Goal: Information Seeking & Learning: Stay updated

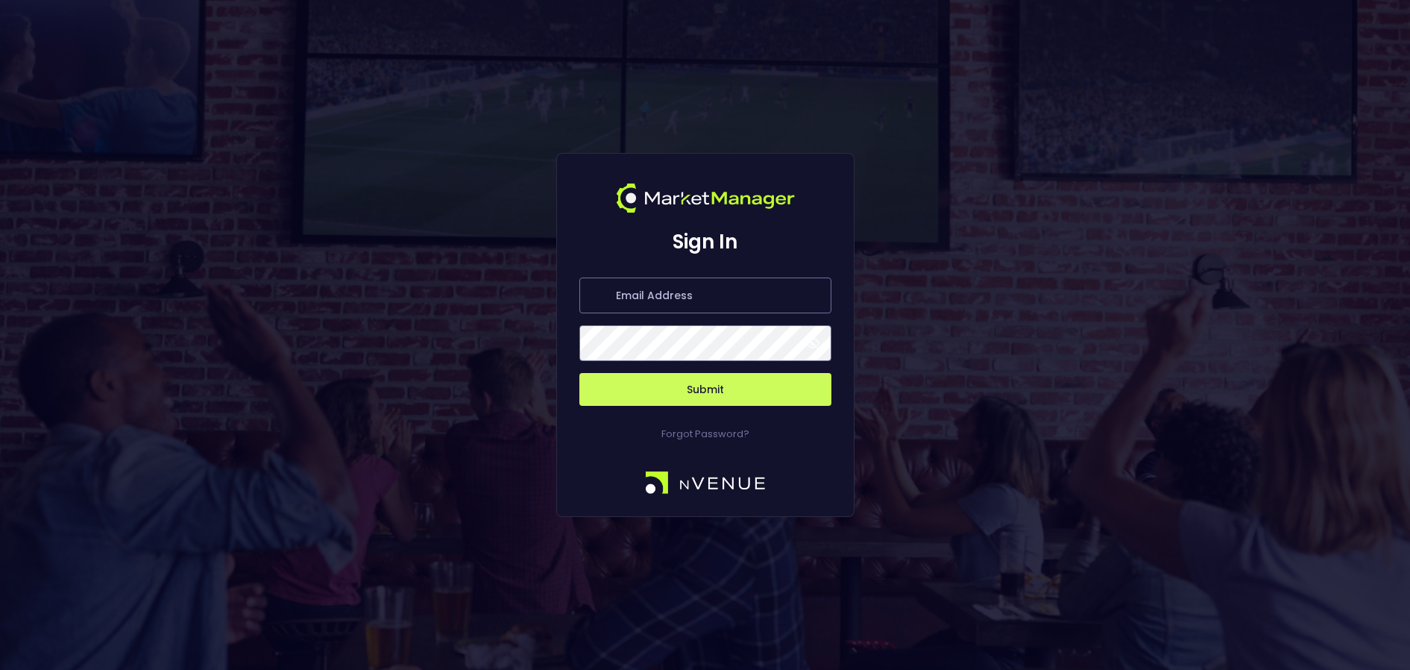
type input "[PERSON_NAME][EMAIL_ADDRESS][DOMAIN_NAME]"
click at [817, 341] on span at bounding box center [812, 342] width 13 height 13
click at [738, 386] on button "Submit" at bounding box center [705, 389] width 252 height 33
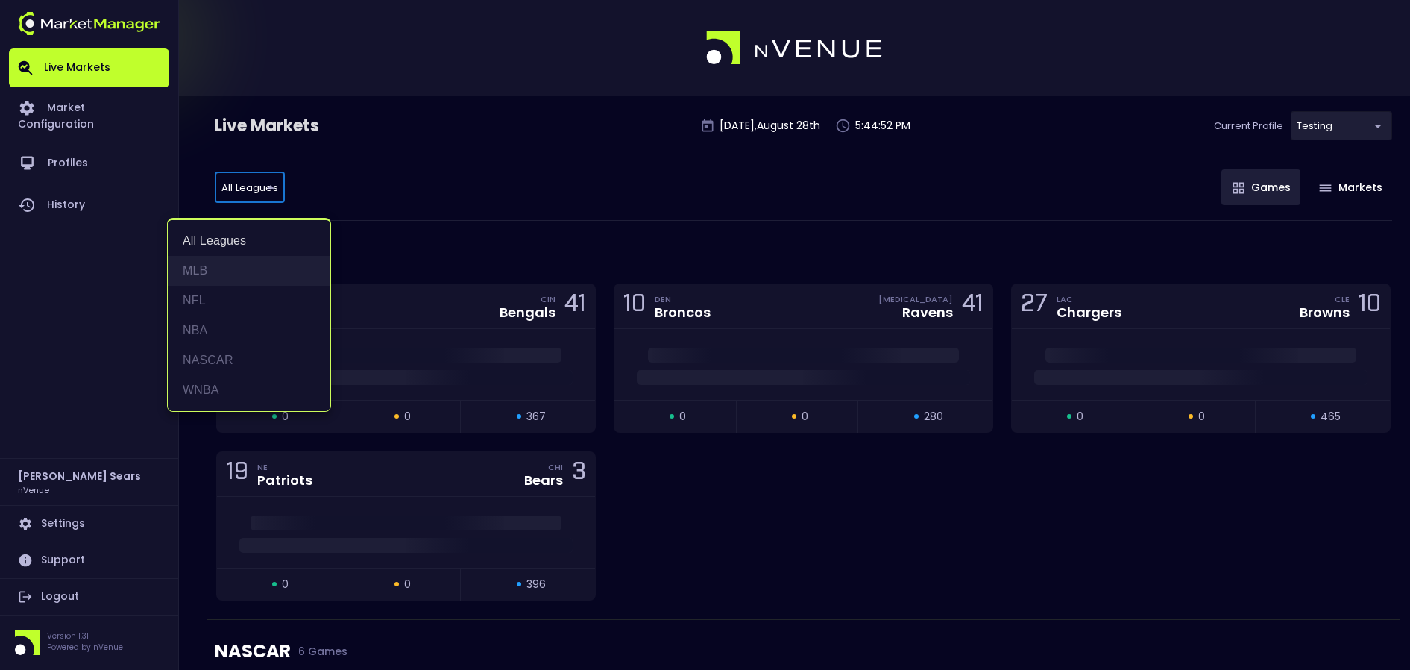
click at [202, 271] on li "MLB" at bounding box center [249, 271] width 163 height 30
type input "MLB"
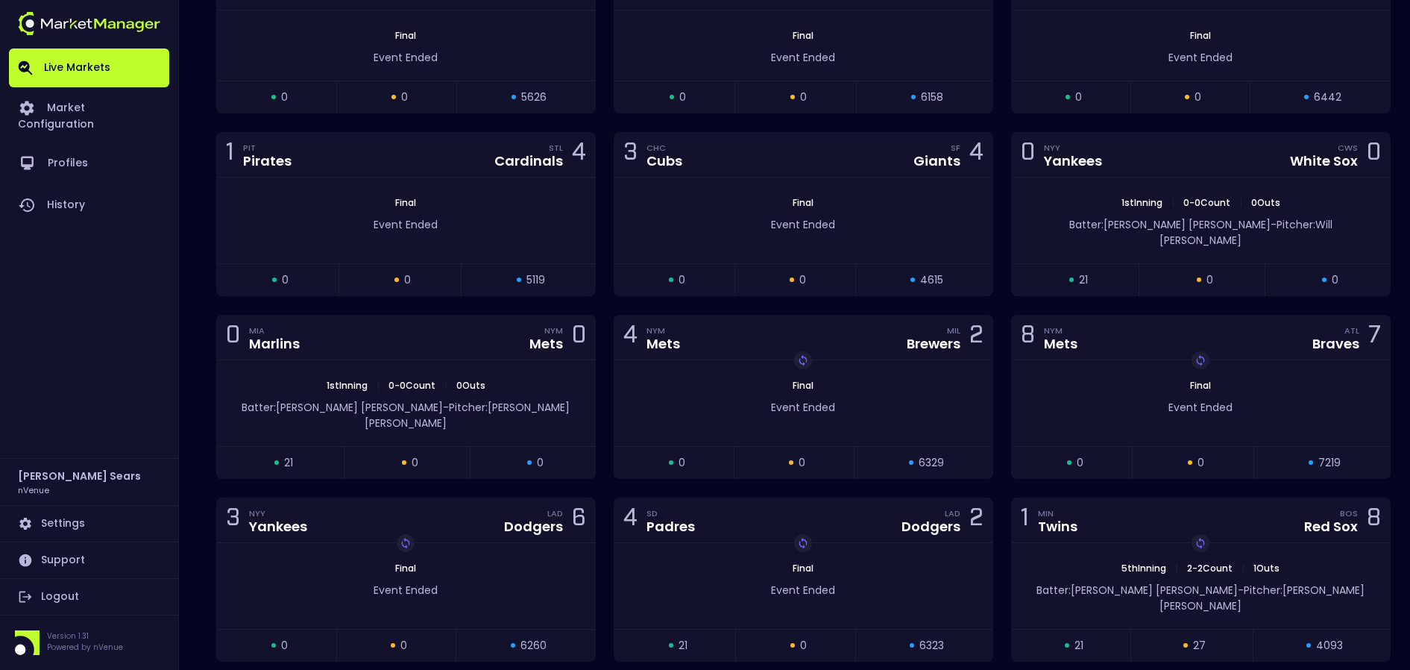
scroll to position [339, 0]
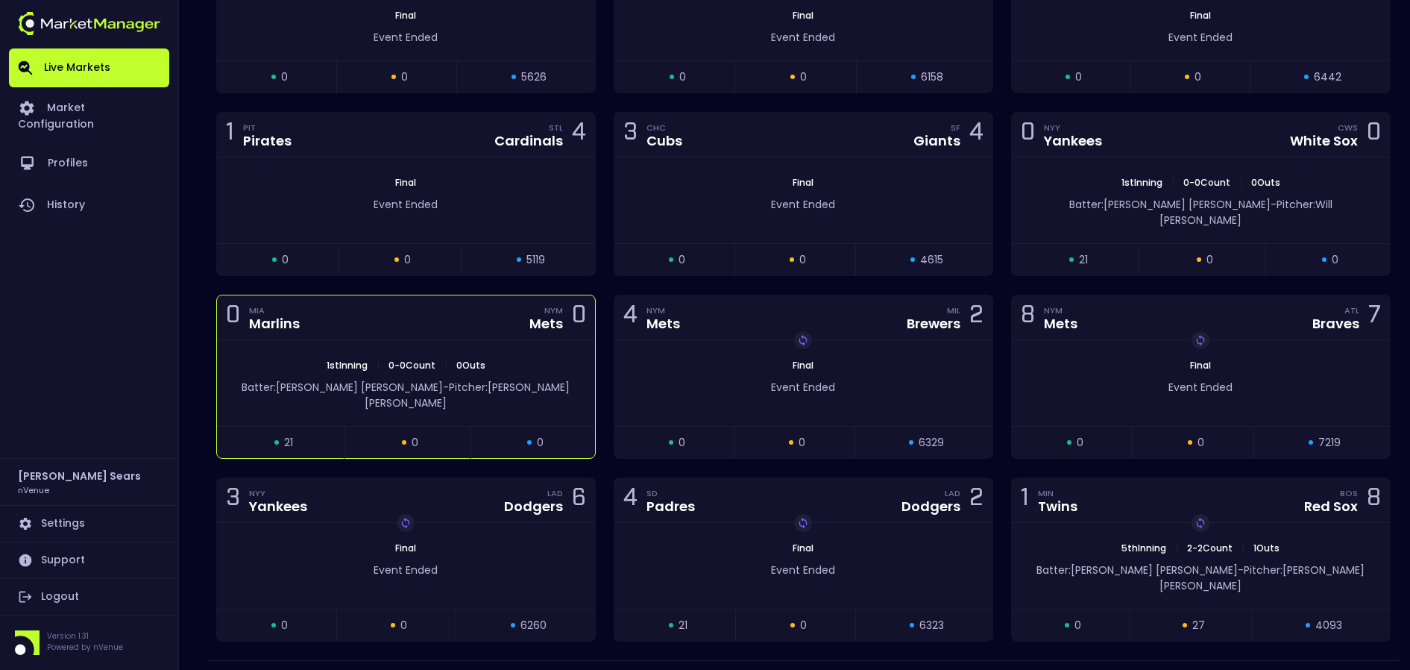
click at [481, 381] on div "1st Inning | 0 - 0 Count | 0 Outs Batter: [PERSON_NAME]: [PERSON_NAME]" at bounding box center [406, 383] width 378 height 86
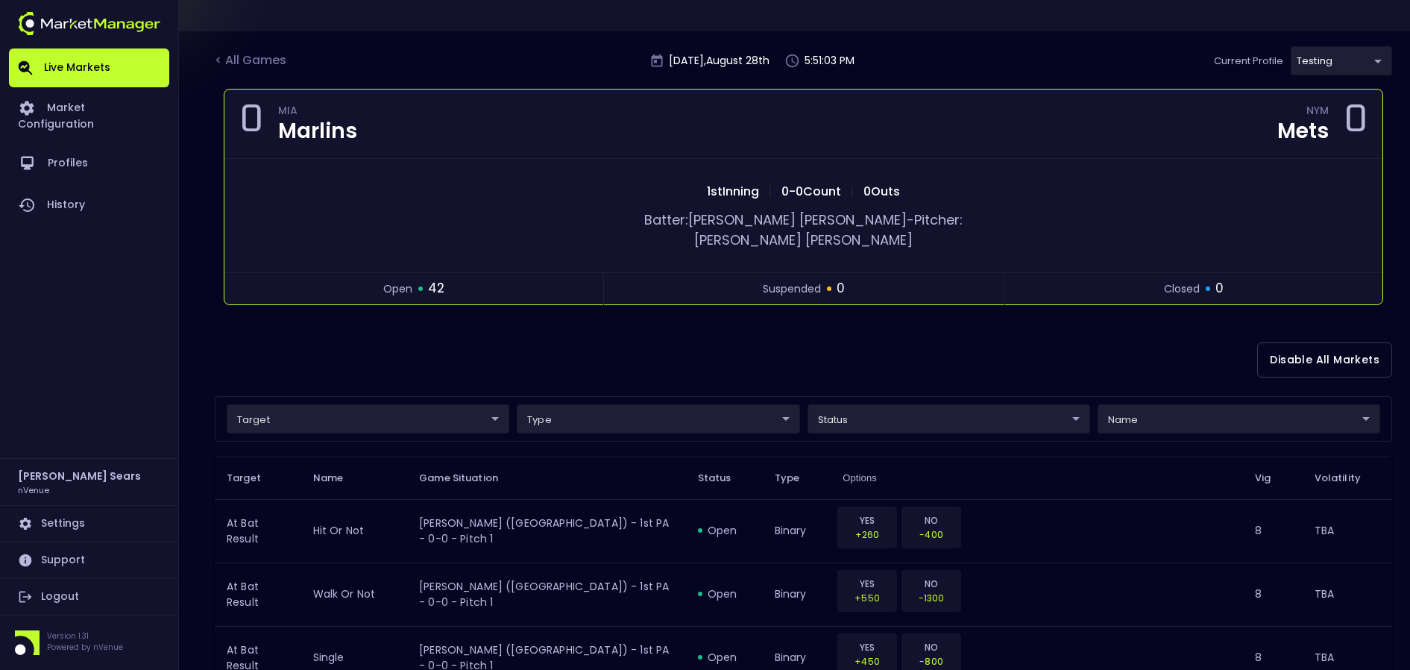
scroll to position [0, 0]
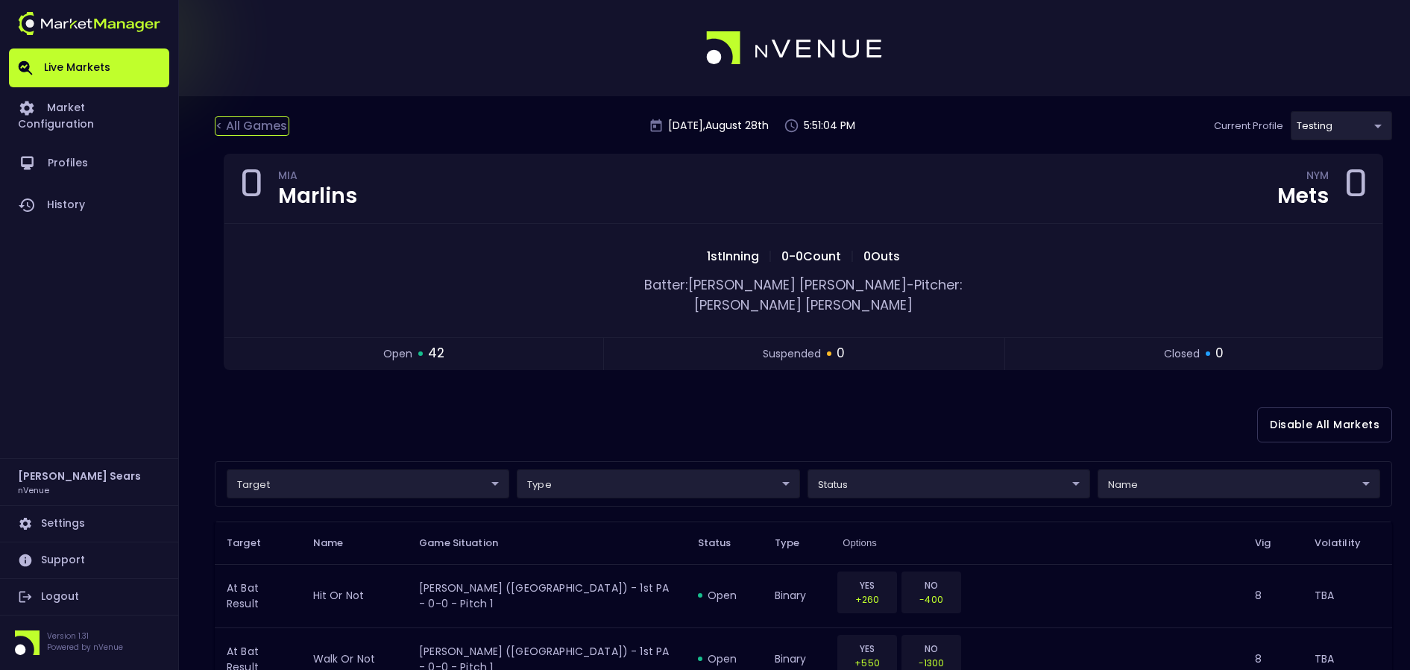
click at [277, 124] on div "< All Games" at bounding box center [252, 125] width 75 height 19
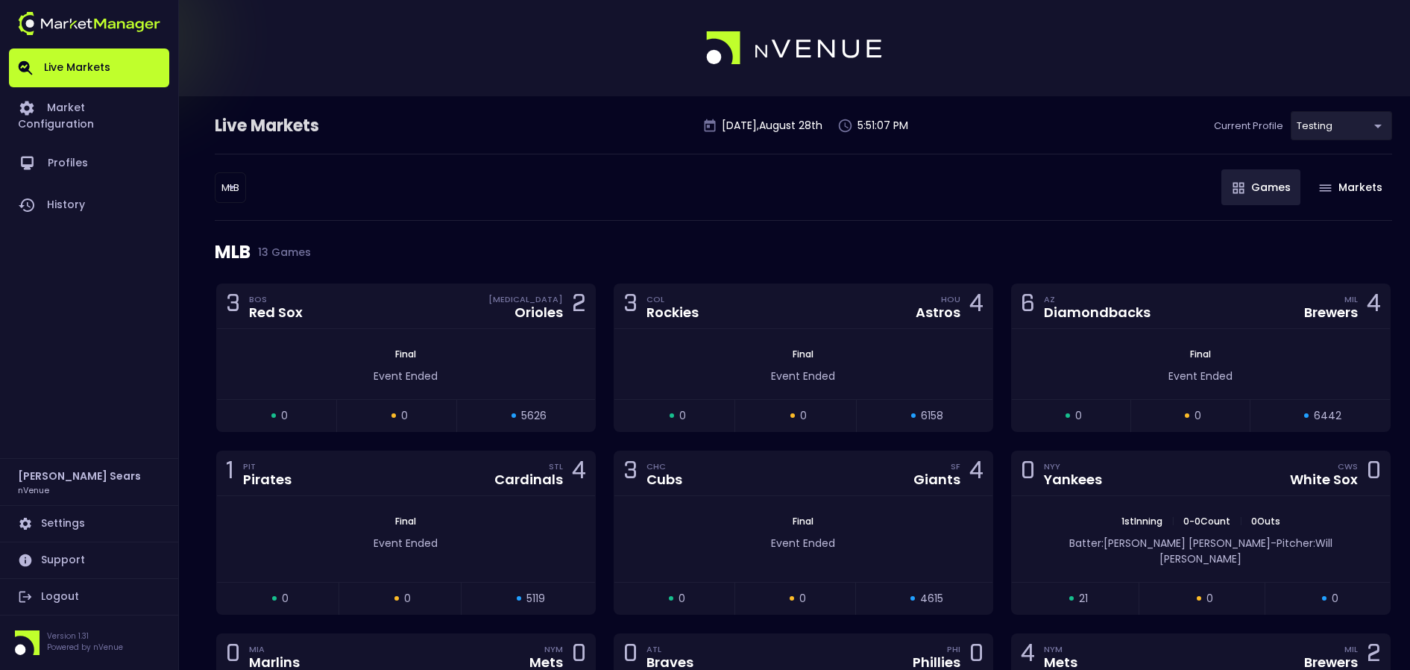
click at [235, 189] on body "Live Markets Market Configuration Profiles History [PERSON_NAME] nVenue Setting…" at bounding box center [705, 611] width 1410 height 1222
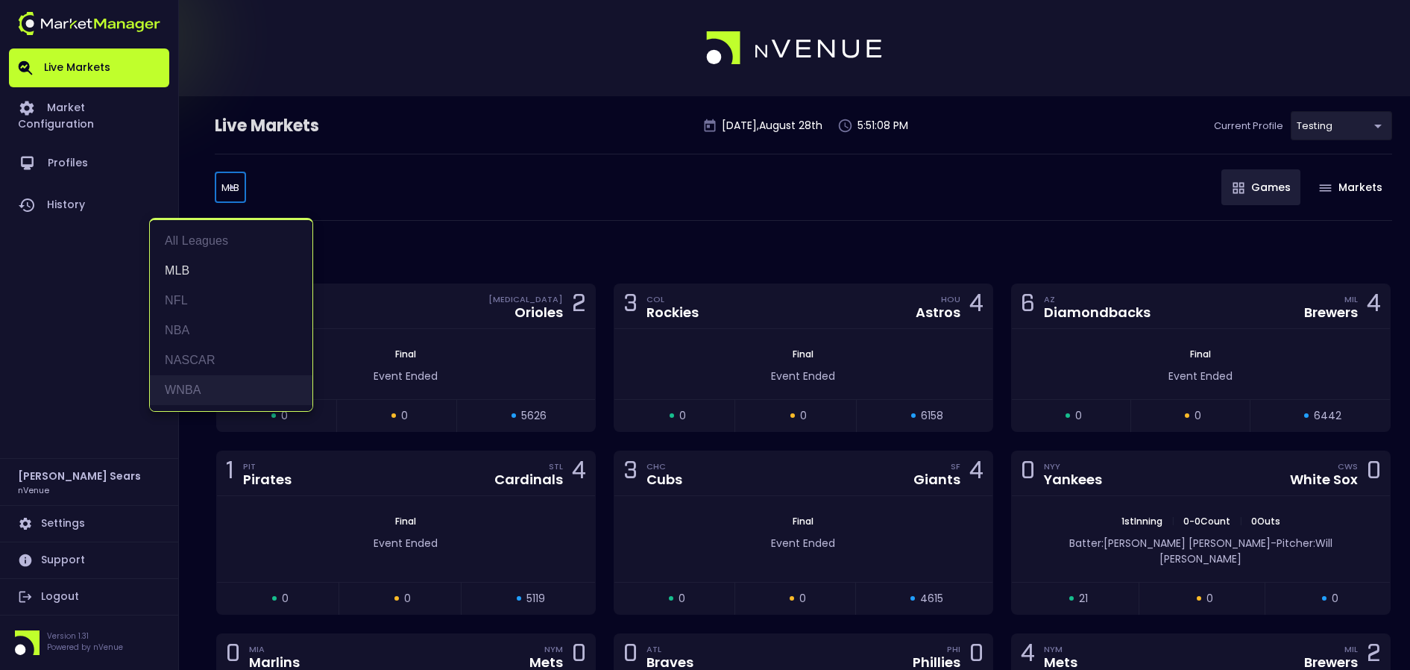
click at [192, 388] on li "WNBA" at bounding box center [231, 390] width 163 height 30
type input "WNBA"
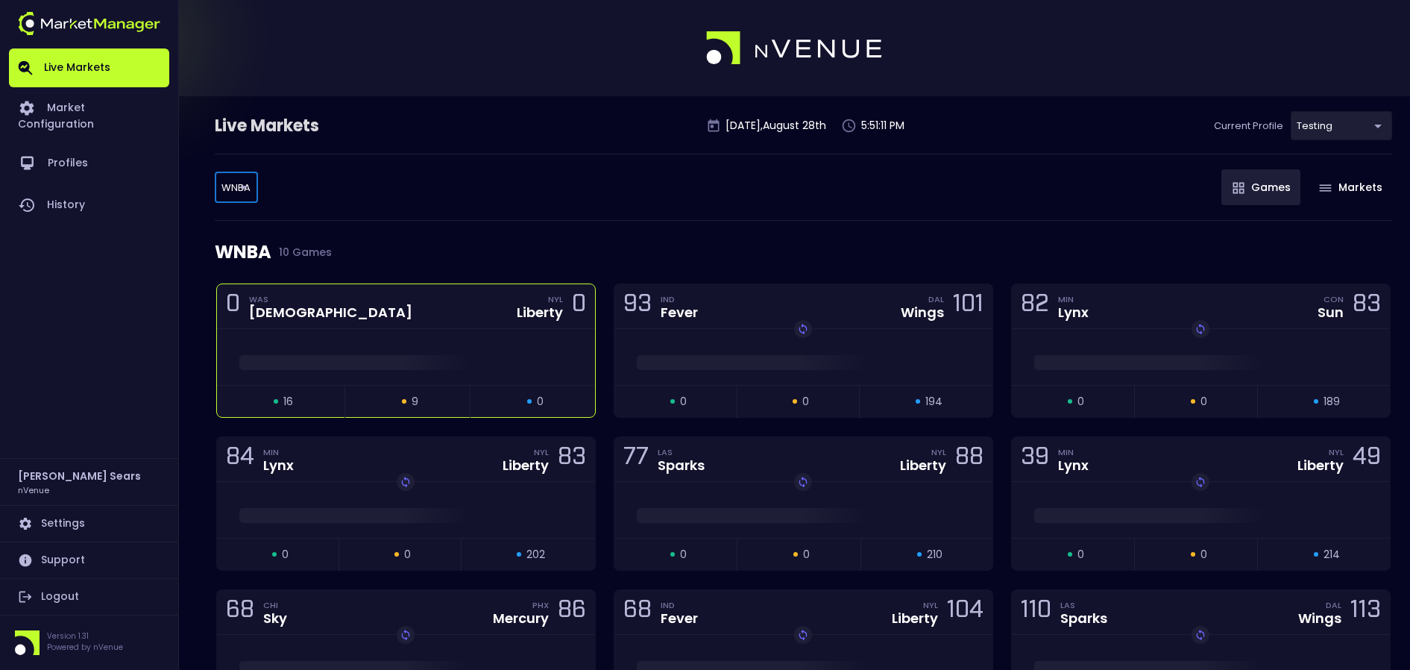
click at [416, 322] on div "0 WAS Mystics NYL Liberty 0" at bounding box center [406, 306] width 378 height 45
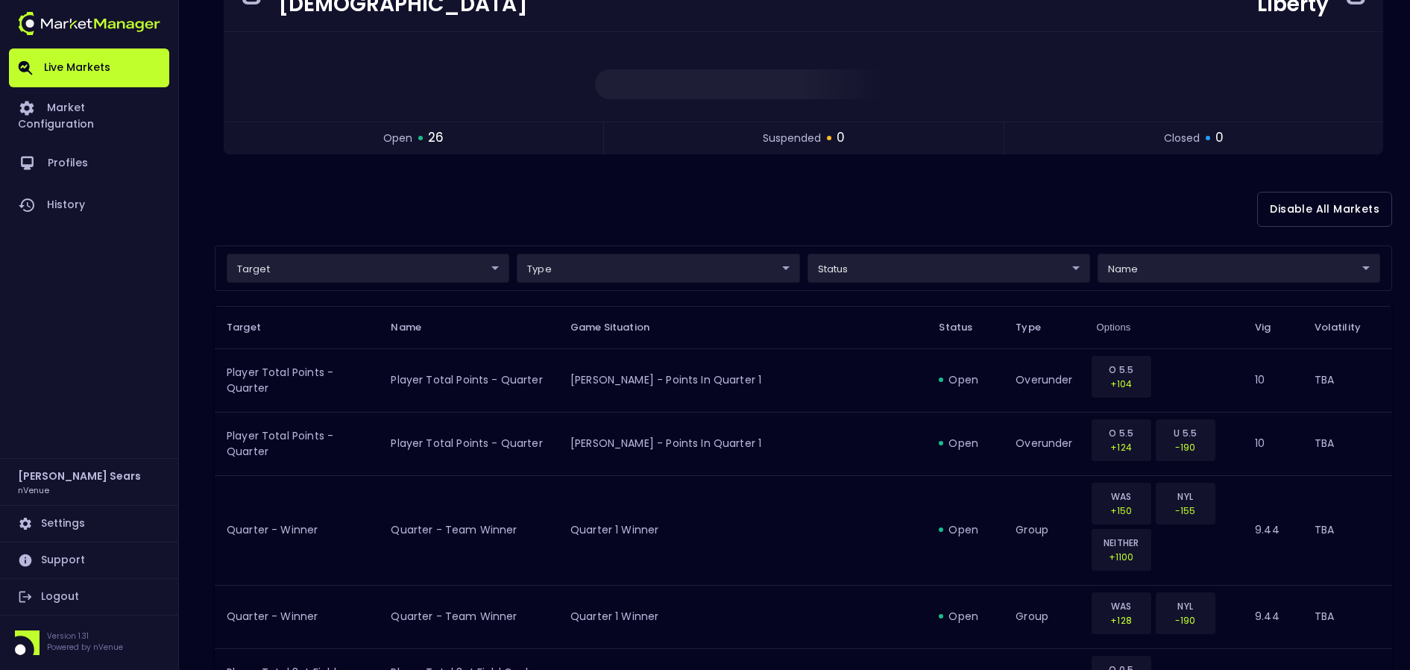
scroll to position [150, 0]
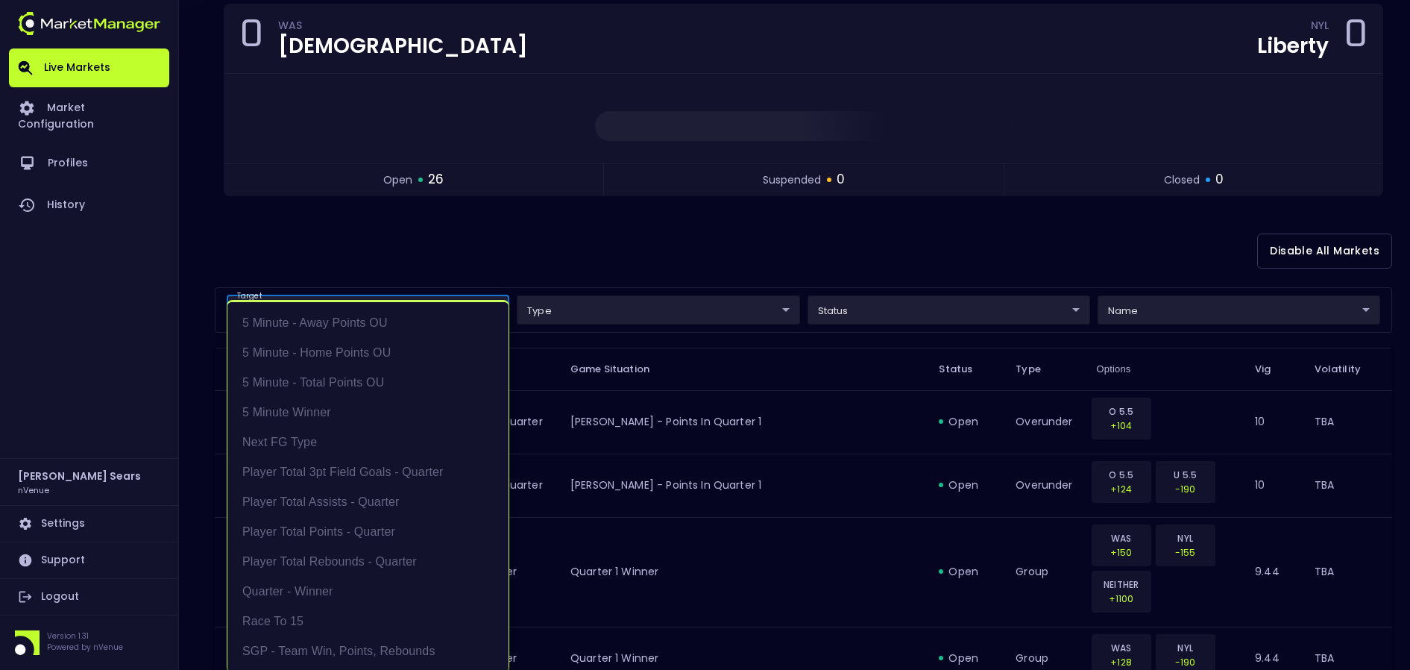
click at [378, 530] on li "Player Total Points - Quarter" at bounding box center [367, 532] width 281 height 30
type input "Player Total Points - Quarter"
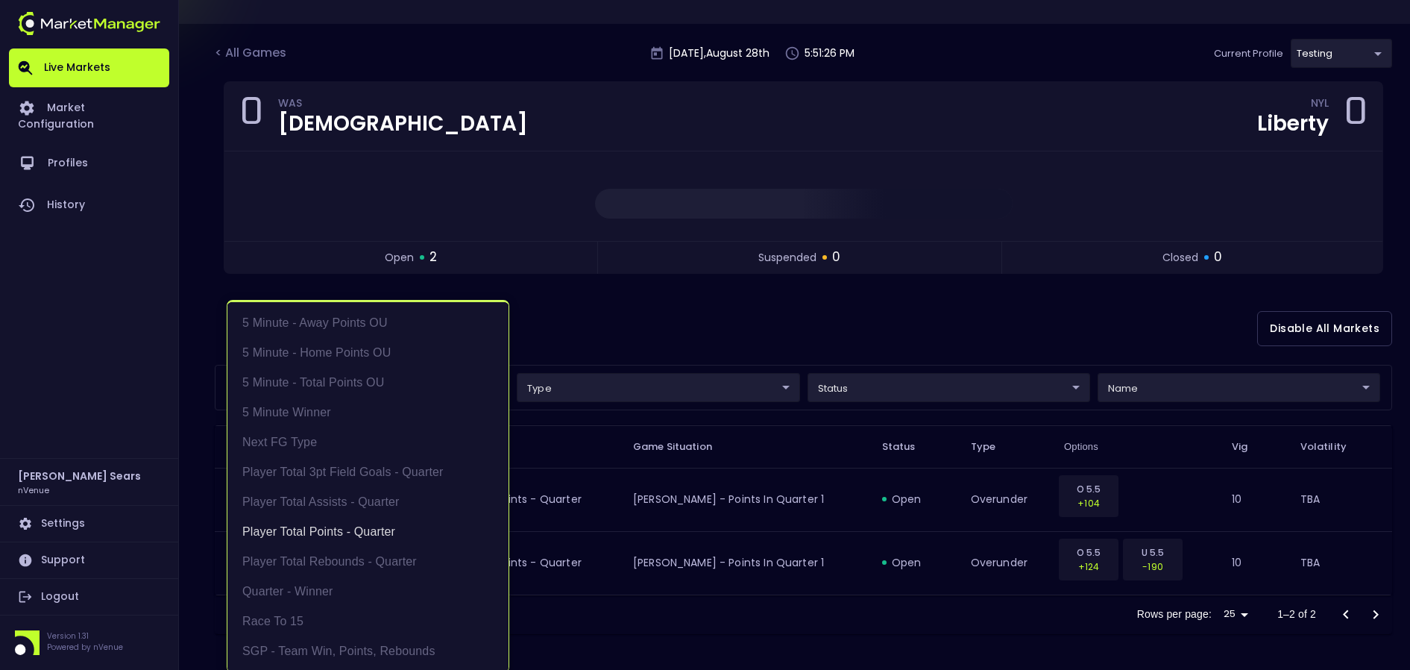
click at [600, 333] on div at bounding box center [705, 335] width 1410 height 670
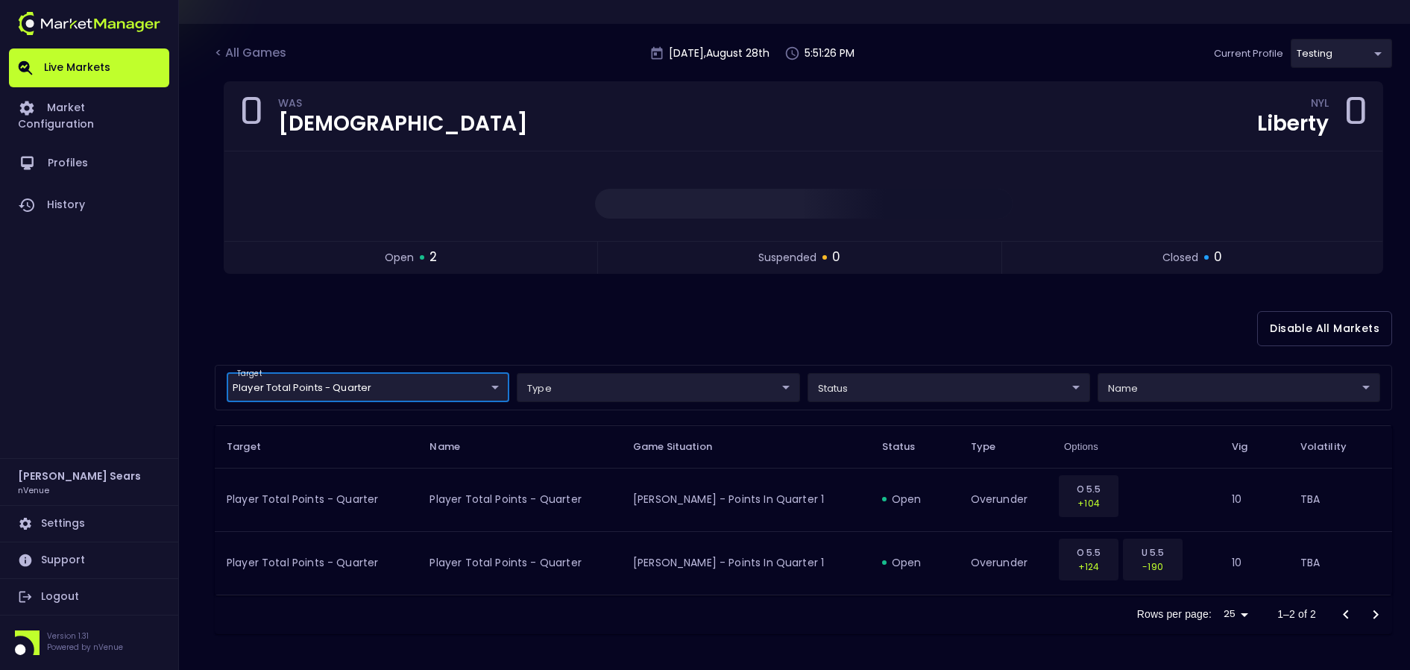
scroll to position [0, 0]
click at [495, 387] on body "Live Markets Market Configuration Profiles History [PERSON_NAME] nVenue Setting…" at bounding box center [705, 299] width 1410 height 742
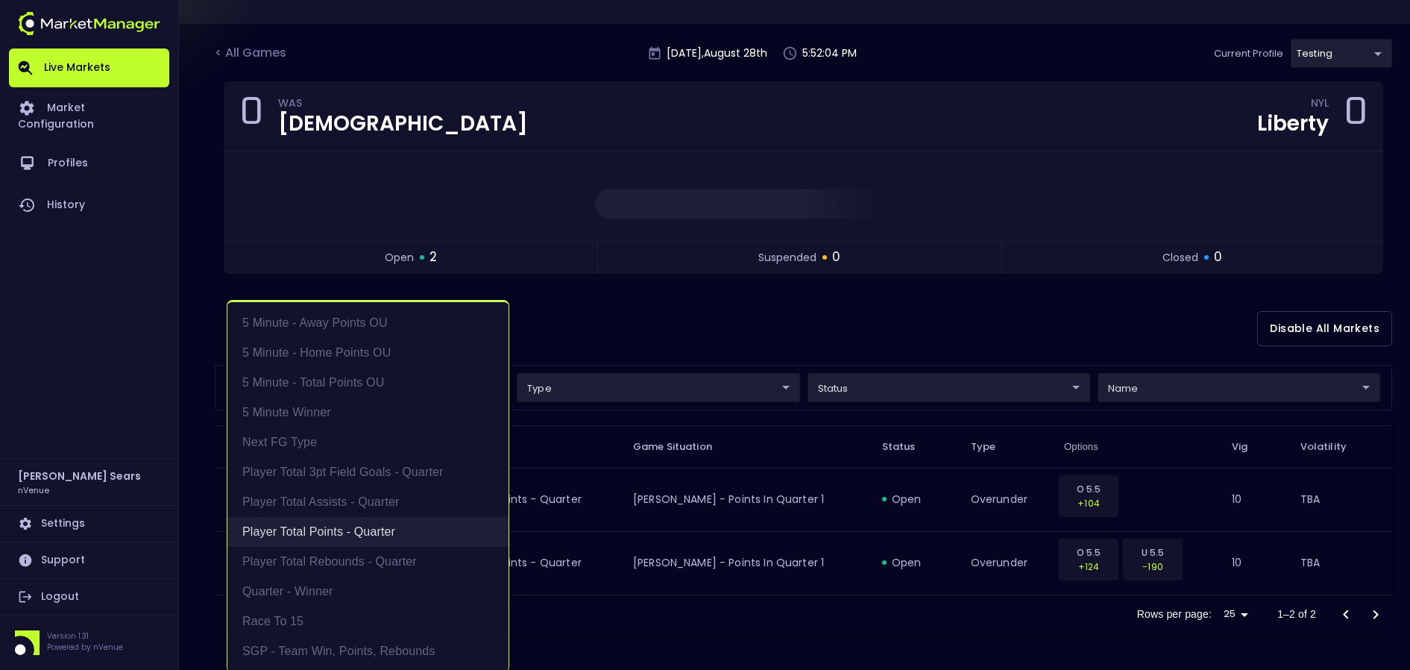
click at [381, 530] on li "Player Total Points - Quarter" at bounding box center [367, 532] width 281 height 30
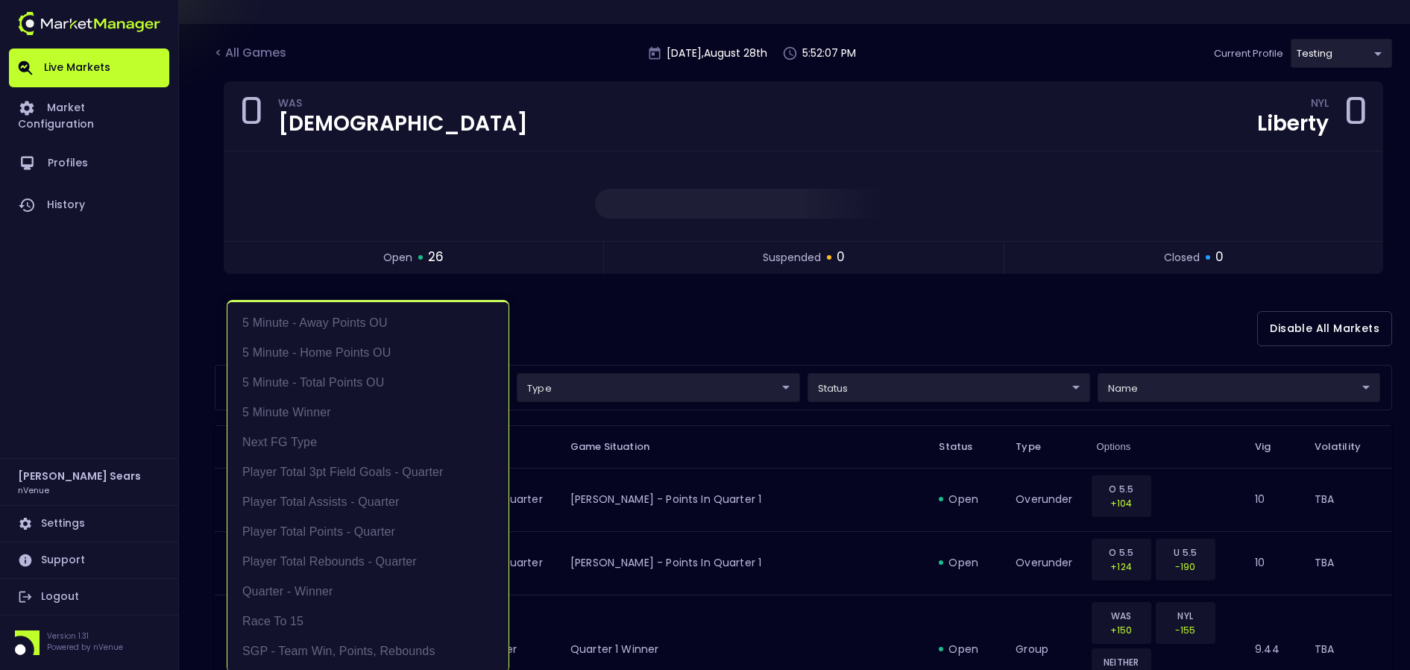
click at [705, 325] on div at bounding box center [705, 335] width 1410 height 670
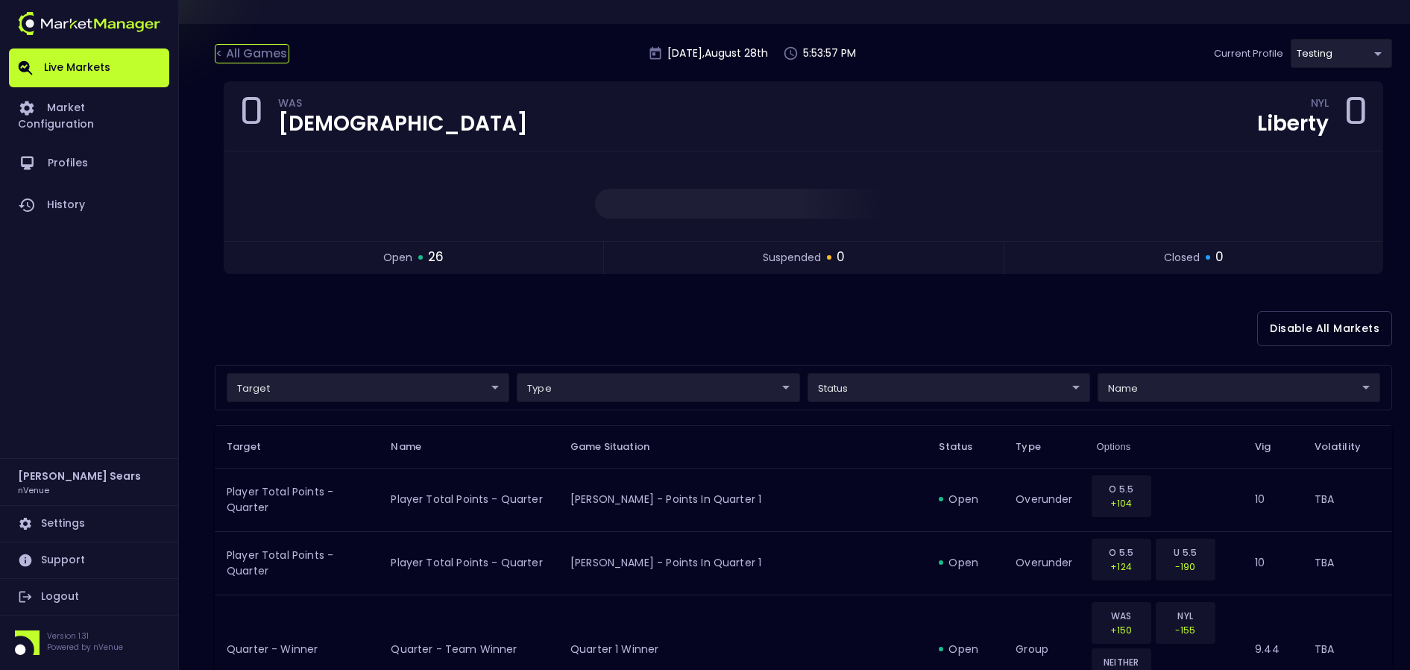
click at [239, 50] on div "< All Games" at bounding box center [252, 53] width 75 height 19
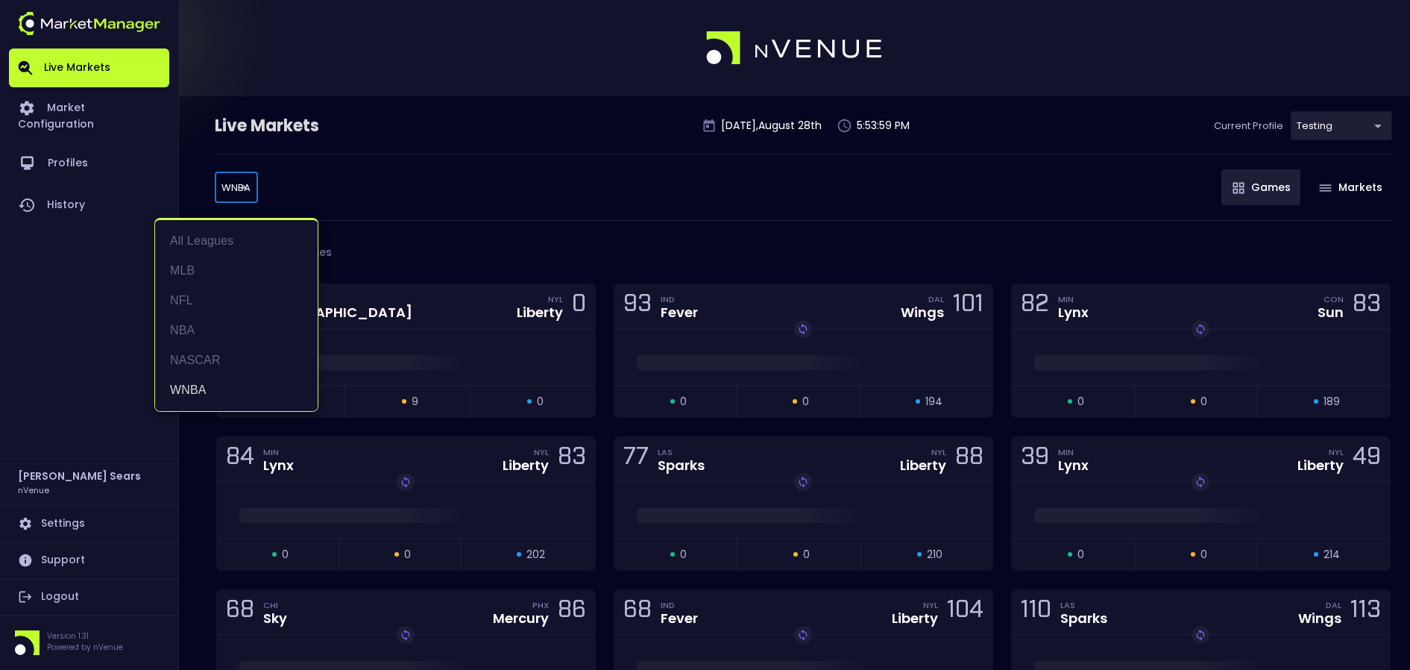
click at [241, 192] on body "Live Markets Market Configuration Profiles History [PERSON_NAME] nVenue Setting…" at bounding box center [705, 476] width 1410 height 952
click at [186, 268] on li "MLB" at bounding box center [236, 271] width 163 height 30
type input "MLB"
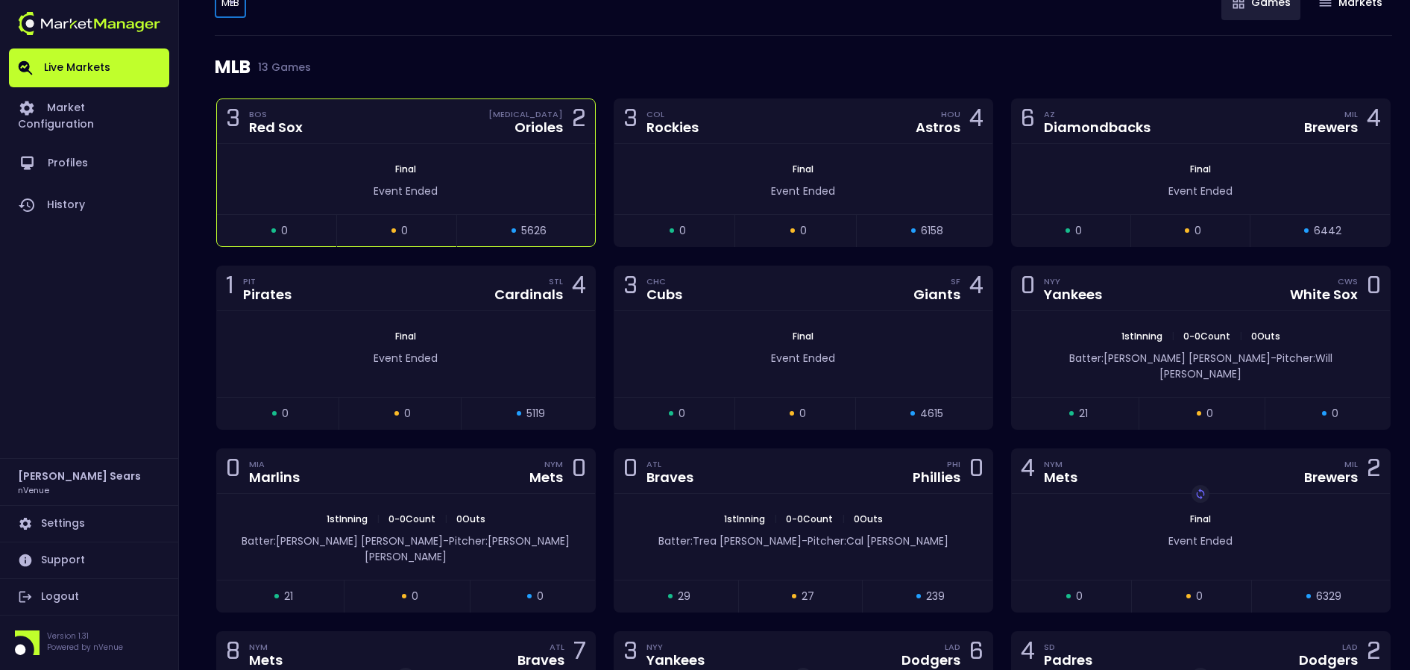
scroll to position [197, 0]
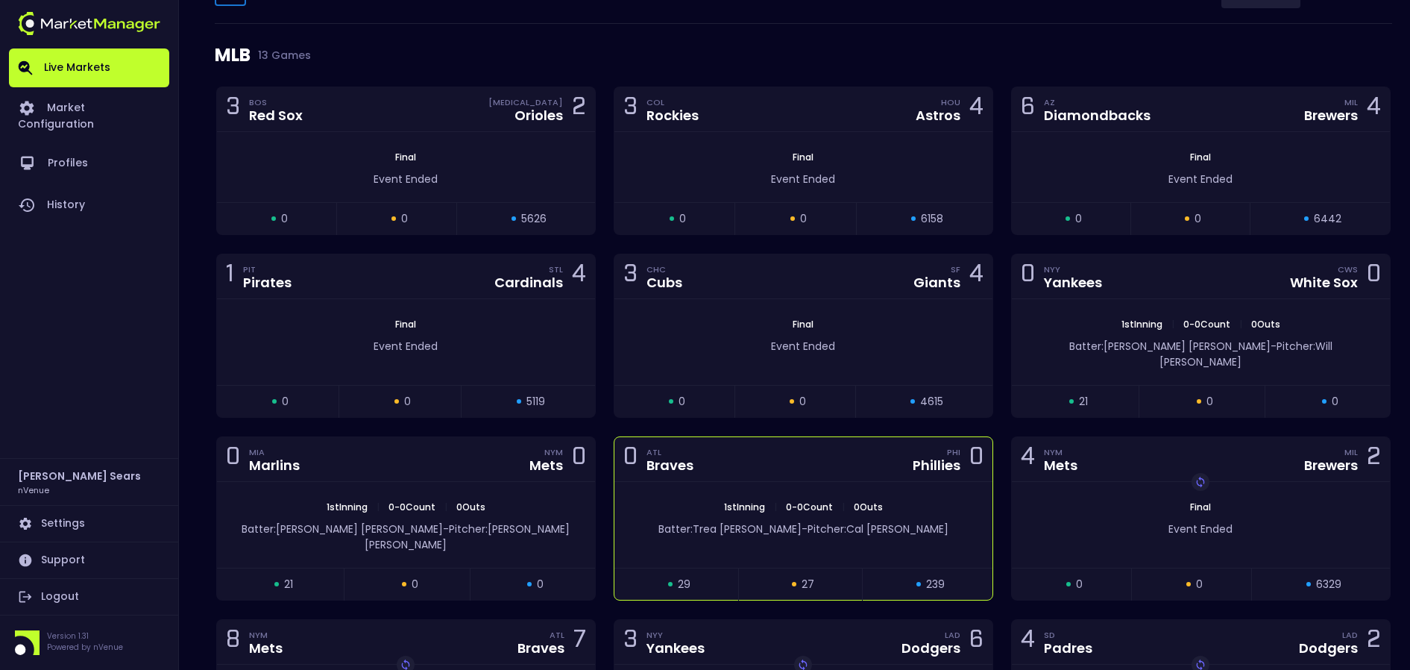
click at [761, 437] on div "0 ATL Braves PHI Phillies 0" at bounding box center [804, 459] width 378 height 45
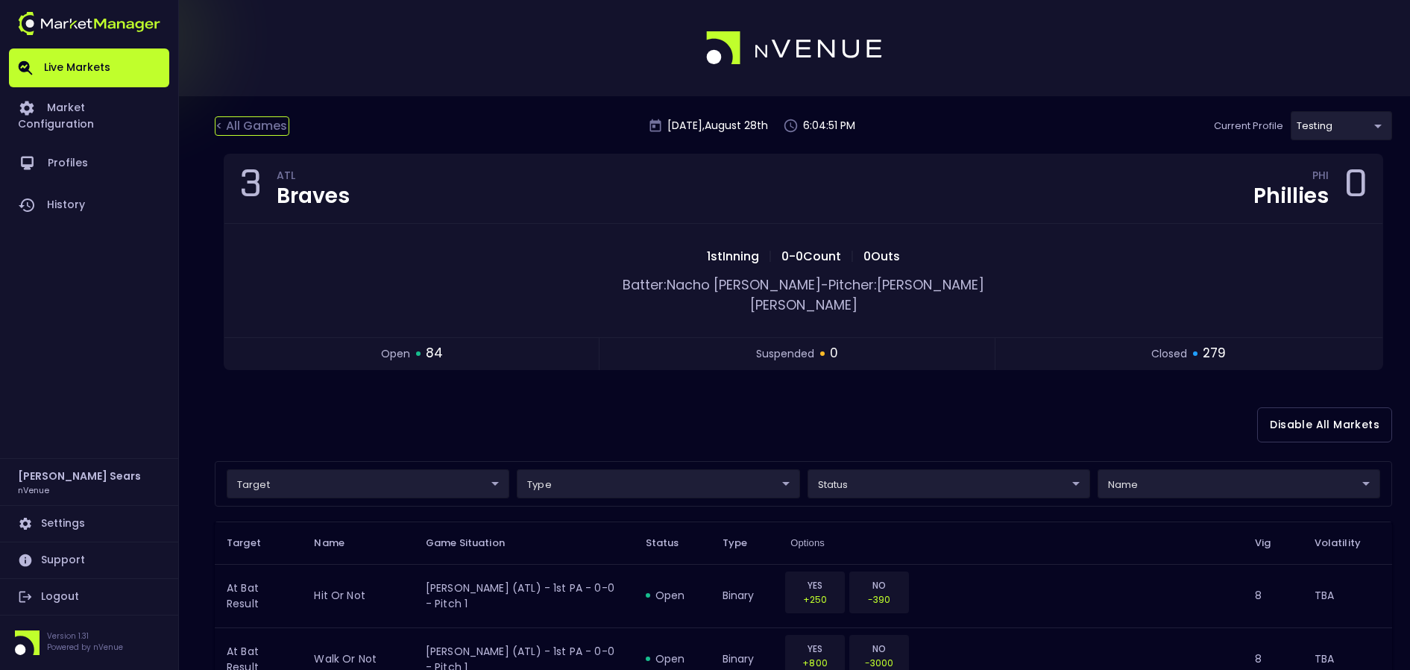
click at [268, 122] on div "< All Games" at bounding box center [252, 125] width 75 height 19
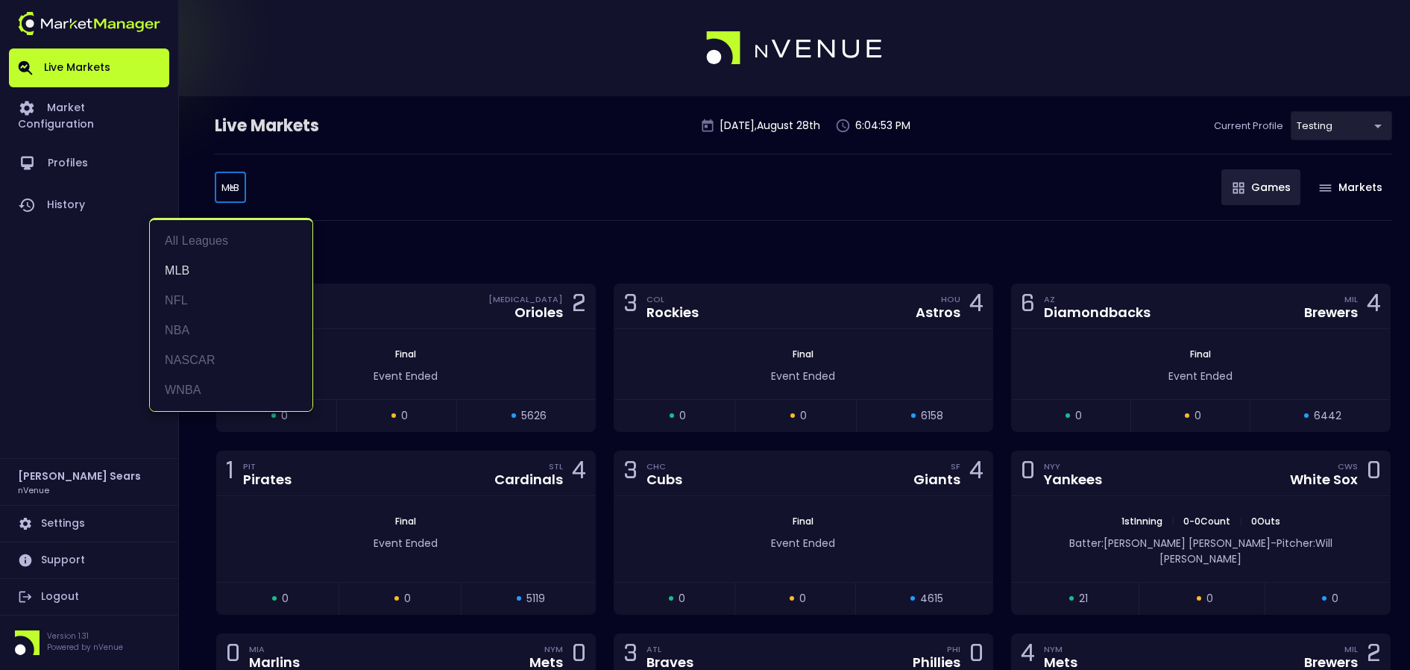
click at [230, 188] on body "Live Markets Market Configuration Profiles History [PERSON_NAME] nVenue Setting…" at bounding box center [705, 611] width 1410 height 1222
click at [200, 385] on li "WNBA" at bounding box center [231, 390] width 163 height 30
type input "WNBA"
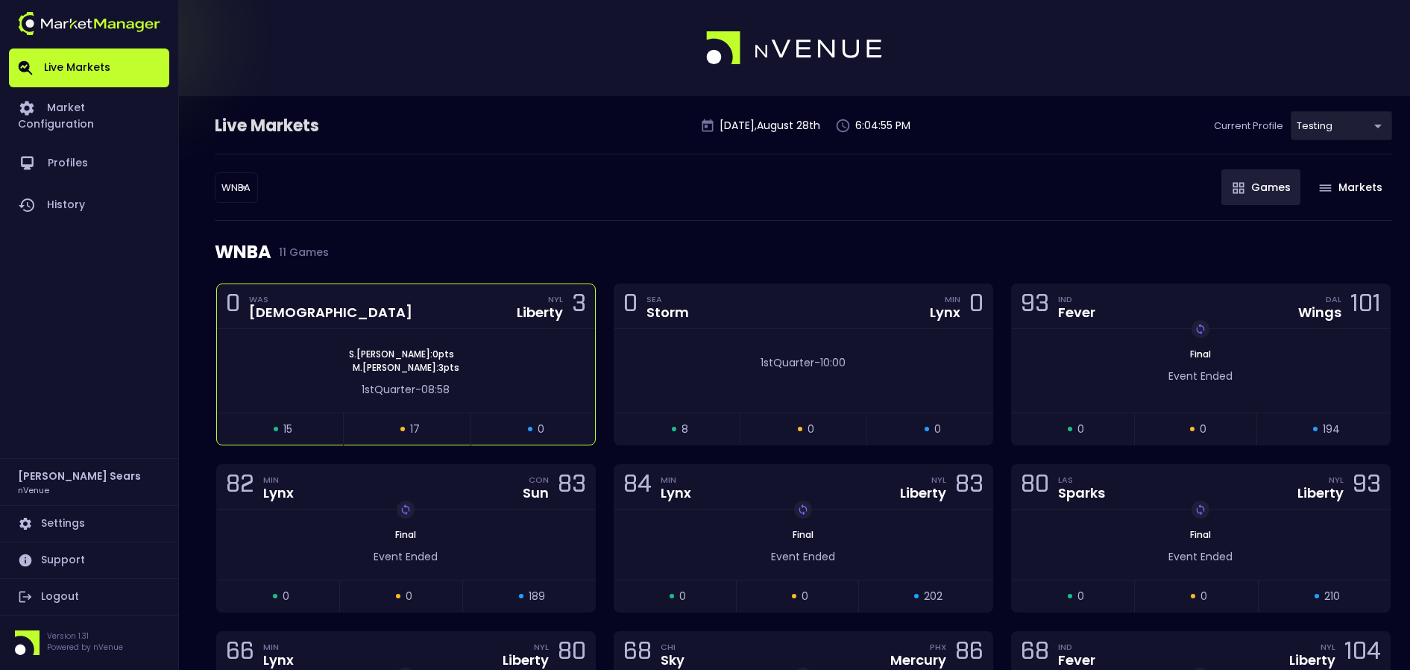
click at [442, 355] on div "[PERSON_NAME] : 0 pts [PERSON_NAME] : 3 pts" at bounding box center [406, 361] width 378 height 27
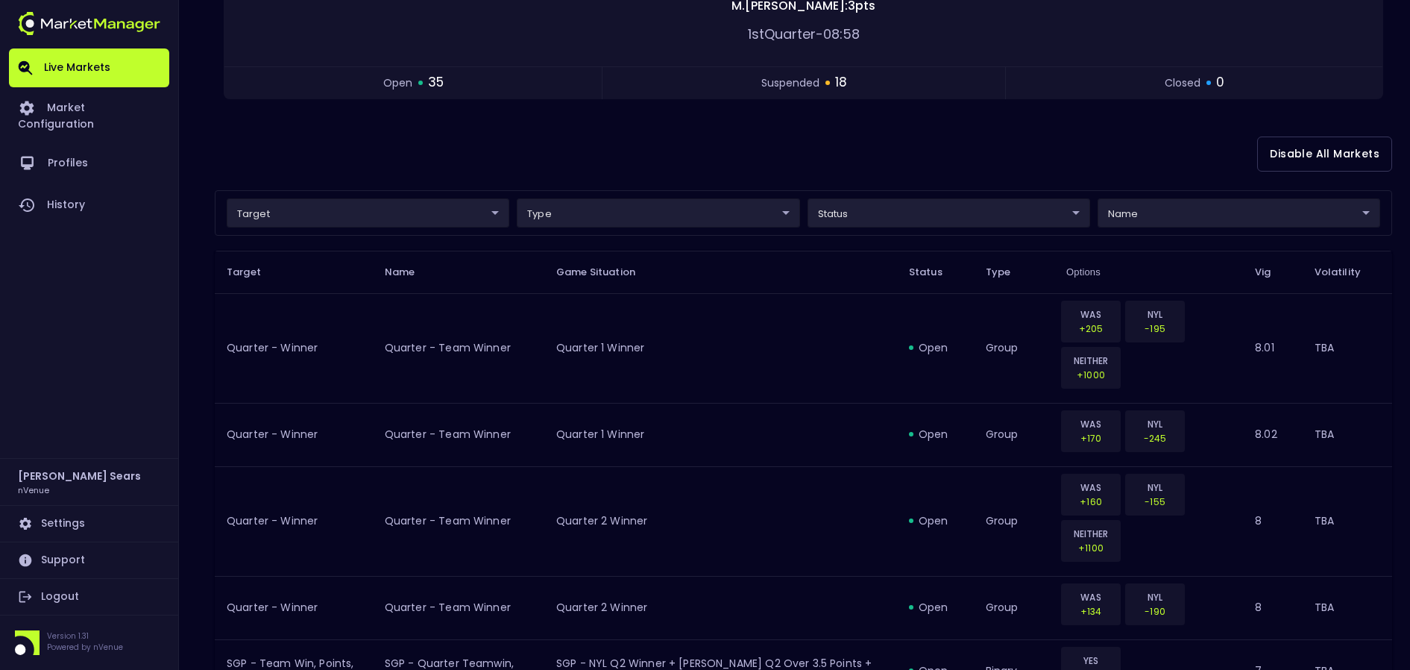
scroll to position [274, 0]
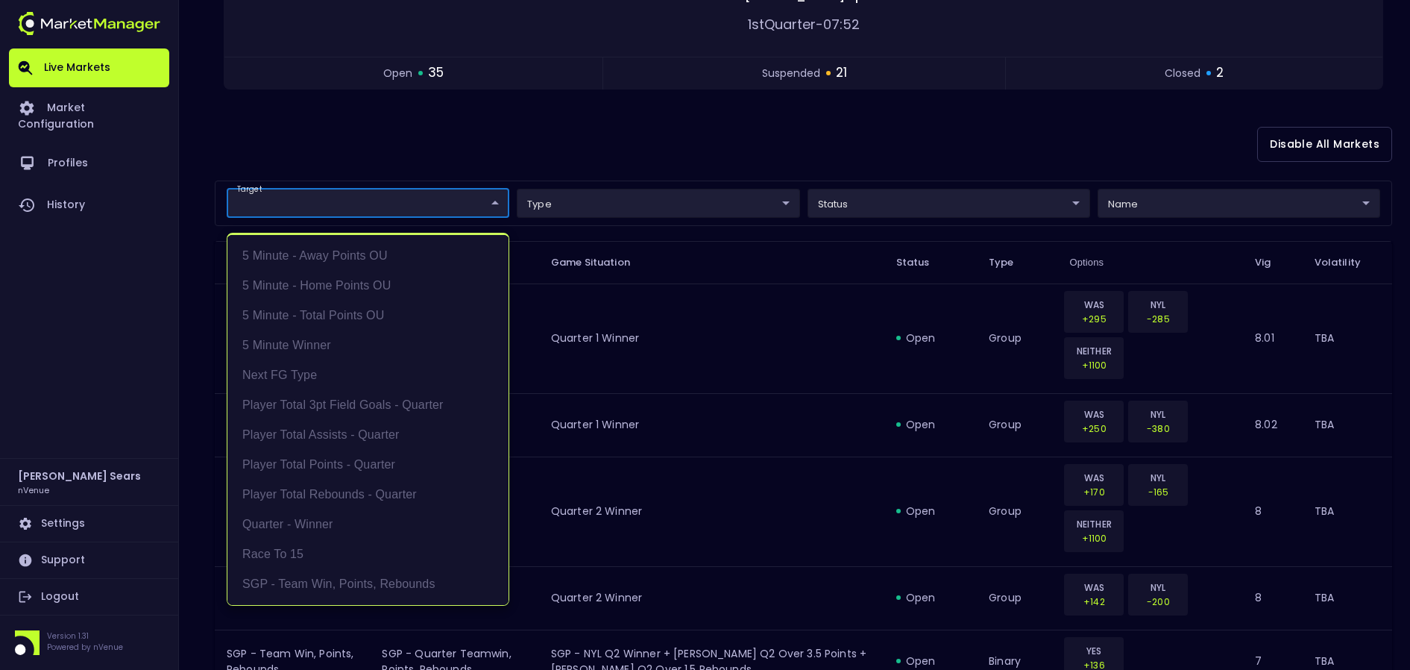
click at [397, 156] on div at bounding box center [705, 335] width 1410 height 670
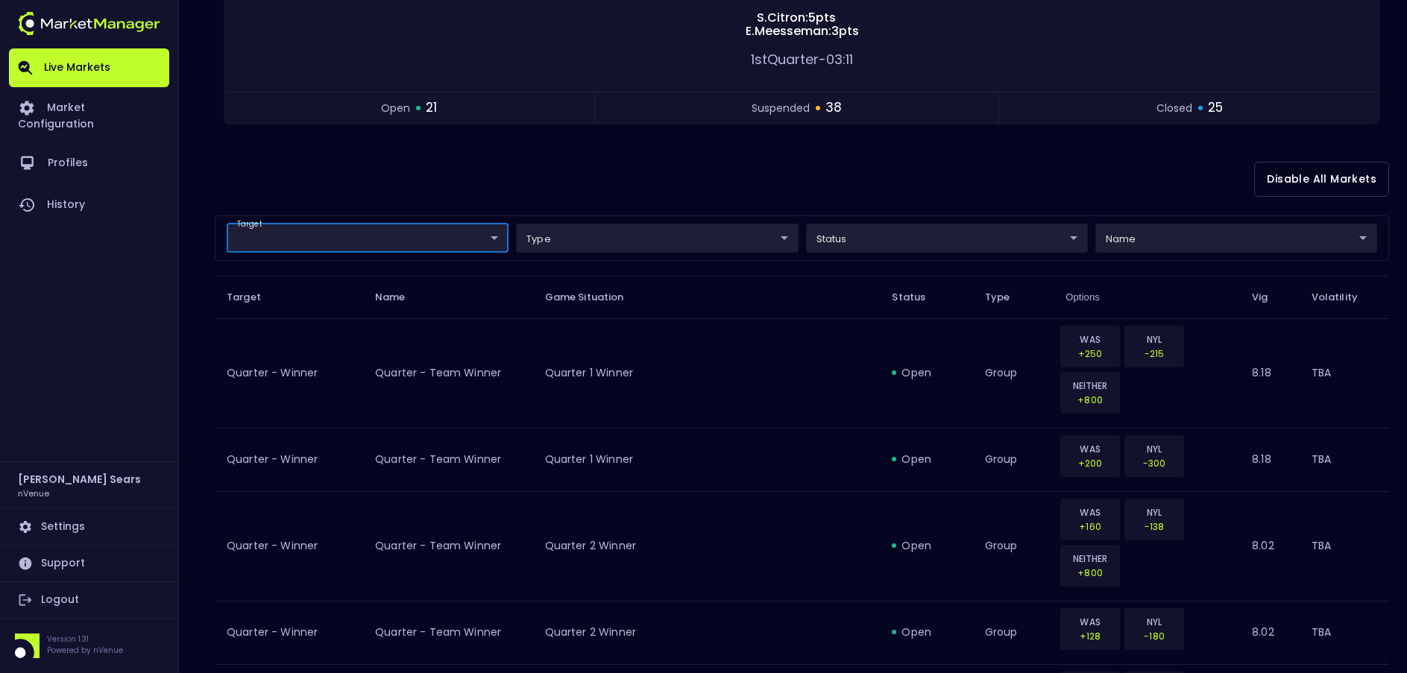
scroll to position [241, 0]
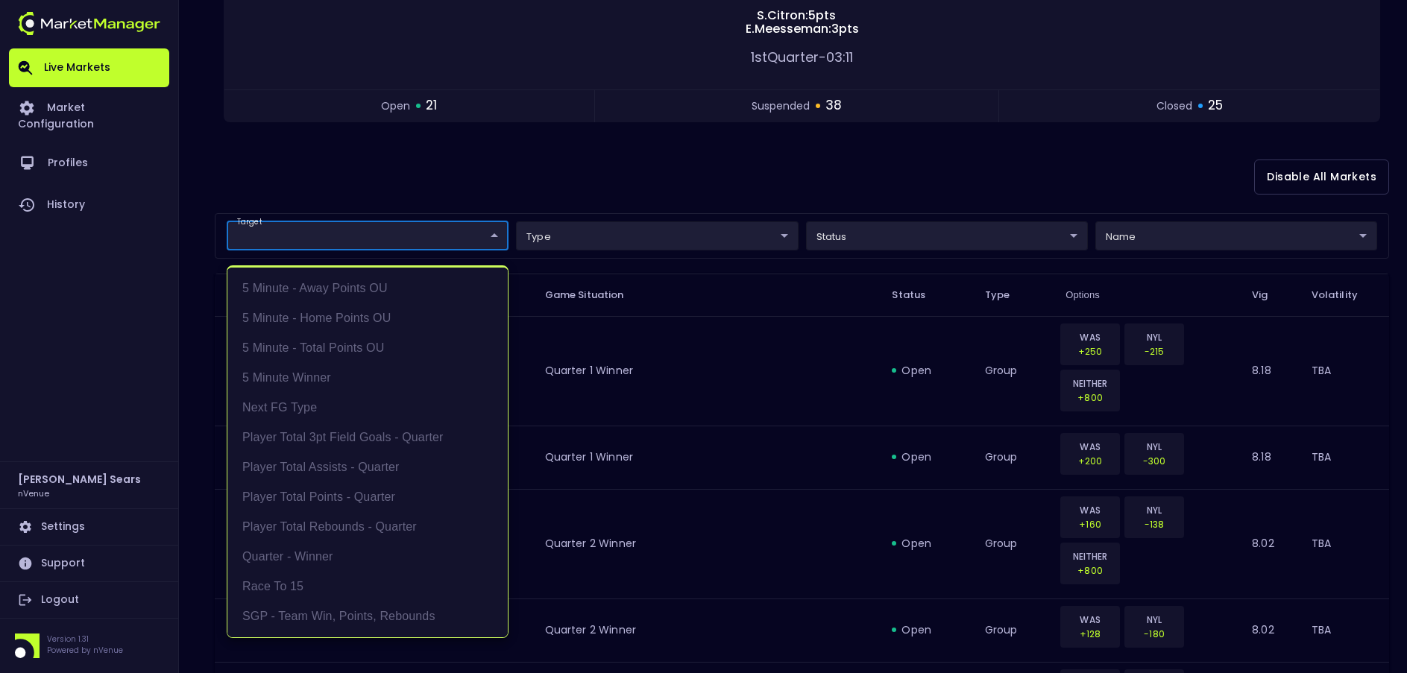
click at [351, 286] on li "5 Minute - Away Points OU" at bounding box center [367, 289] width 280 height 30
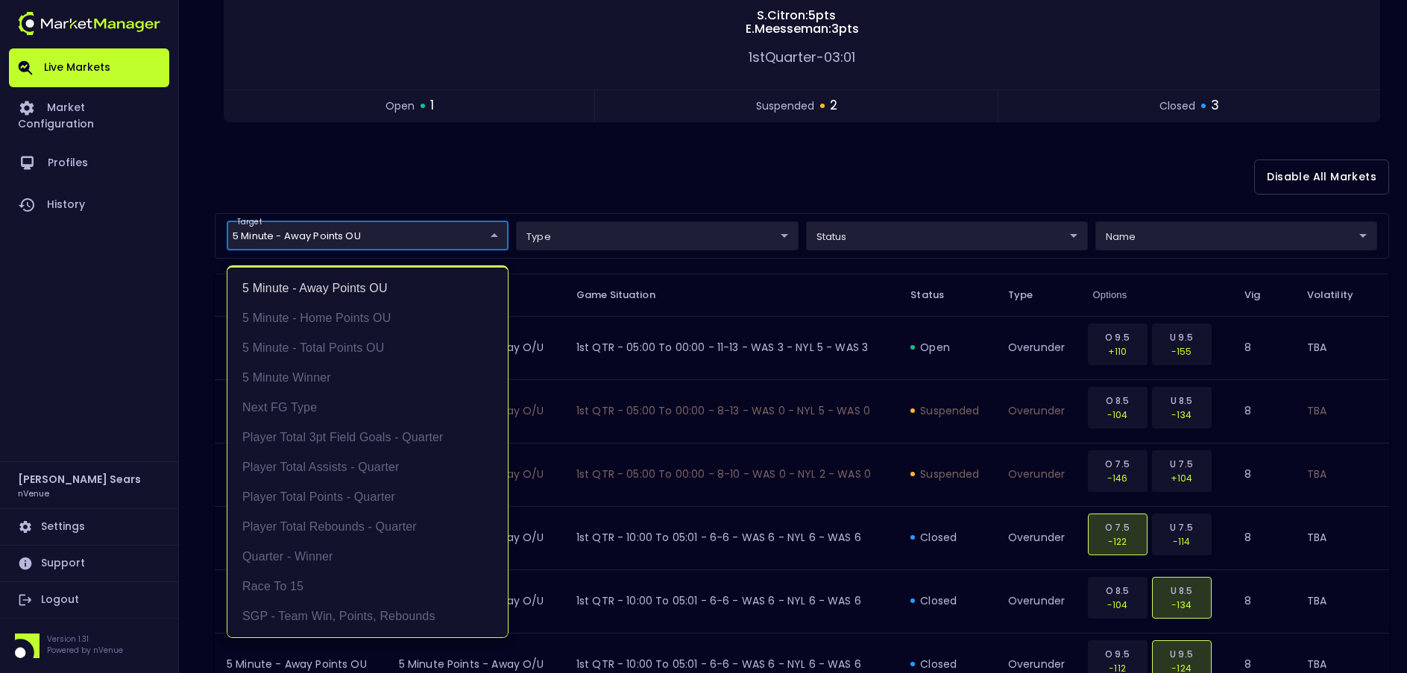
click at [494, 238] on div at bounding box center [703, 336] width 1407 height 673
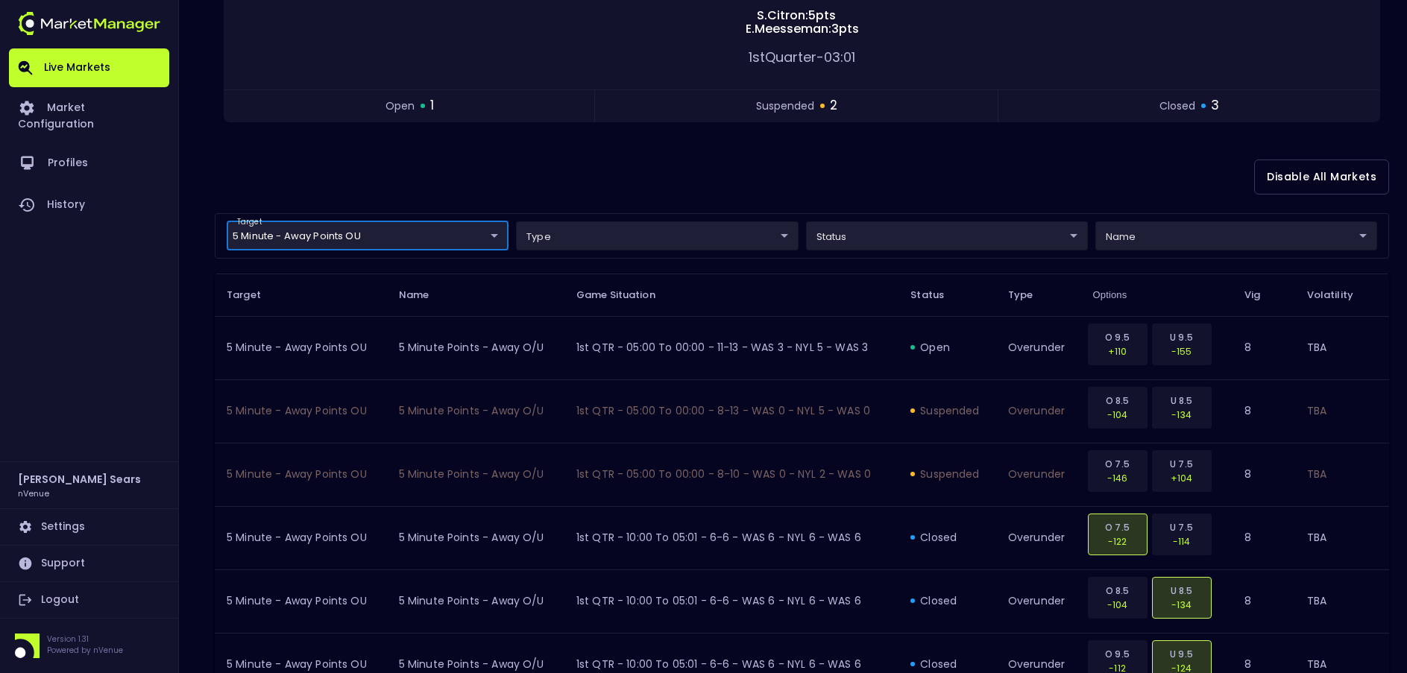
click at [488, 240] on body "Live Markets Market Configuration Profiles History [PERSON_NAME] nVenue Setting…" at bounding box center [703, 265] width 1407 height 1013
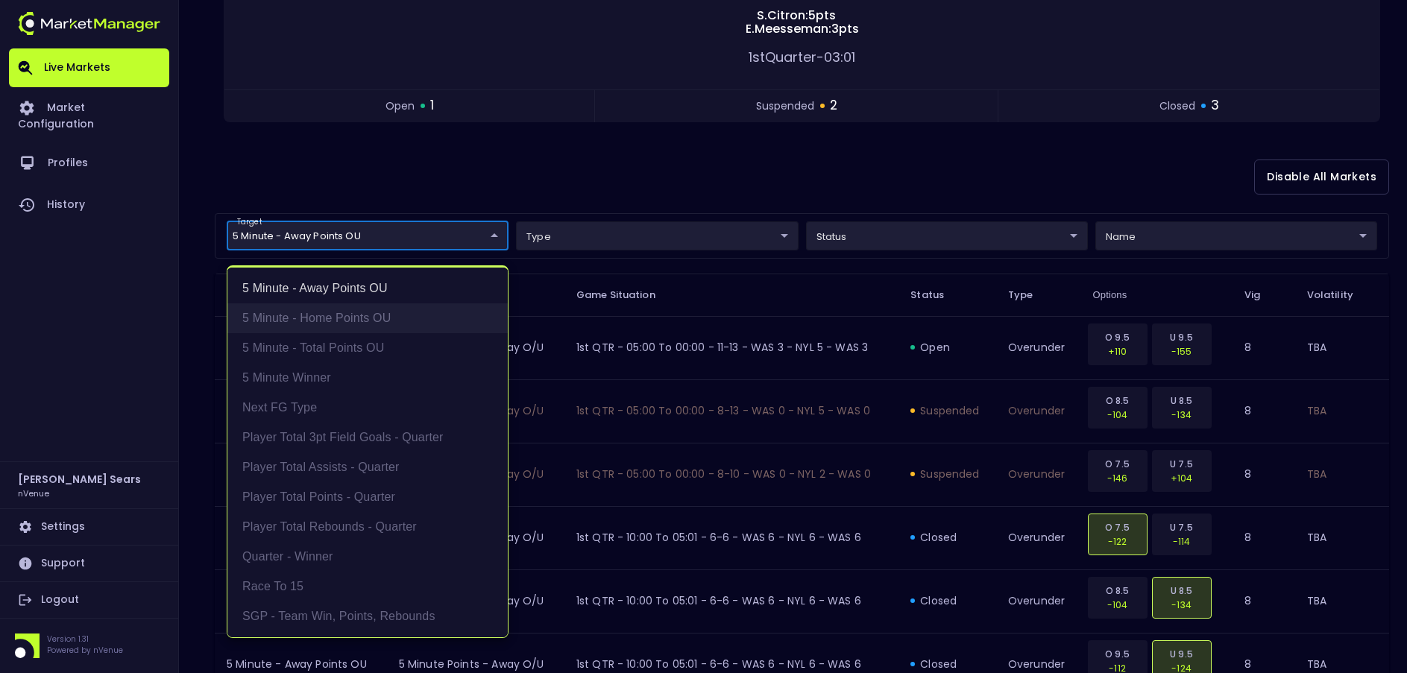
click at [364, 315] on li "5 Minute - Home Points OU" at bounding box center [367, 319] width 280 height 30
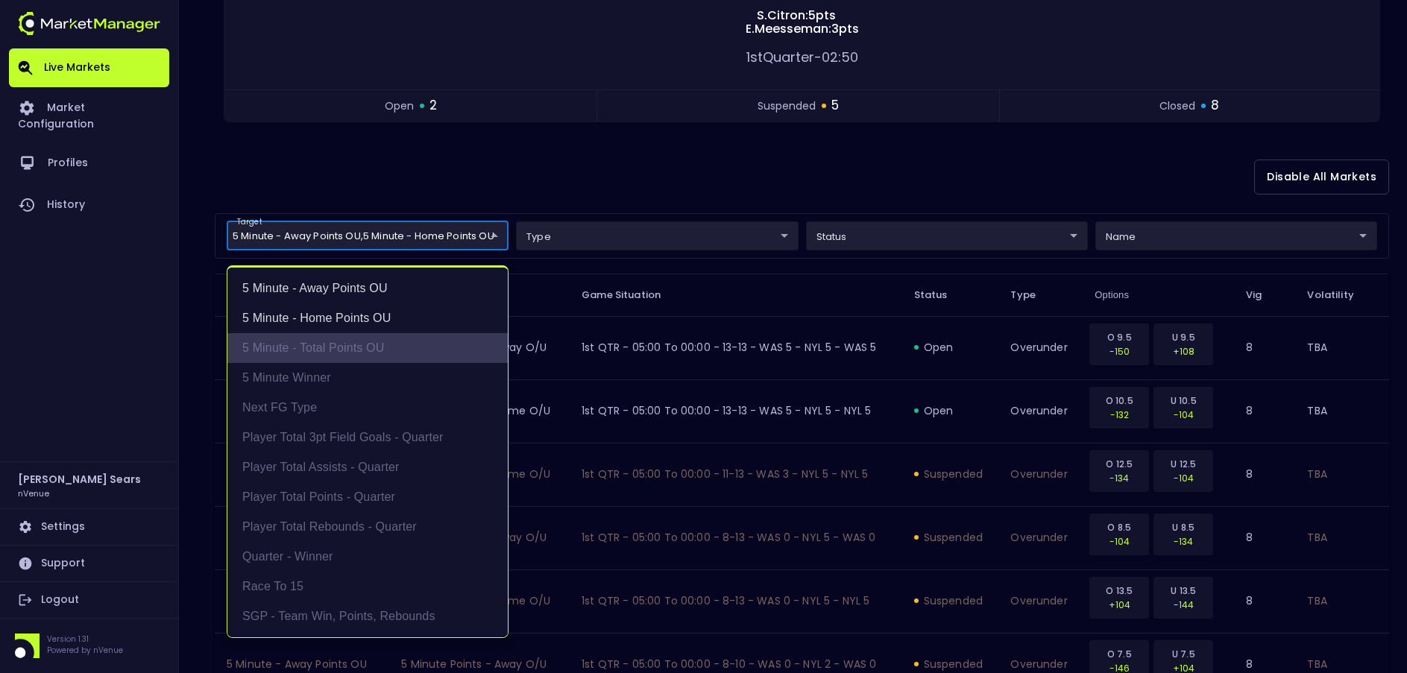
click at [345, 348] on li "5 Minute - Total Points OU" at bounding box center [367, 348] width 280 height 30
type input "5 Minute - Away Points OU,5 Minute - Home Points OU,5 Minute - Total Points OU"
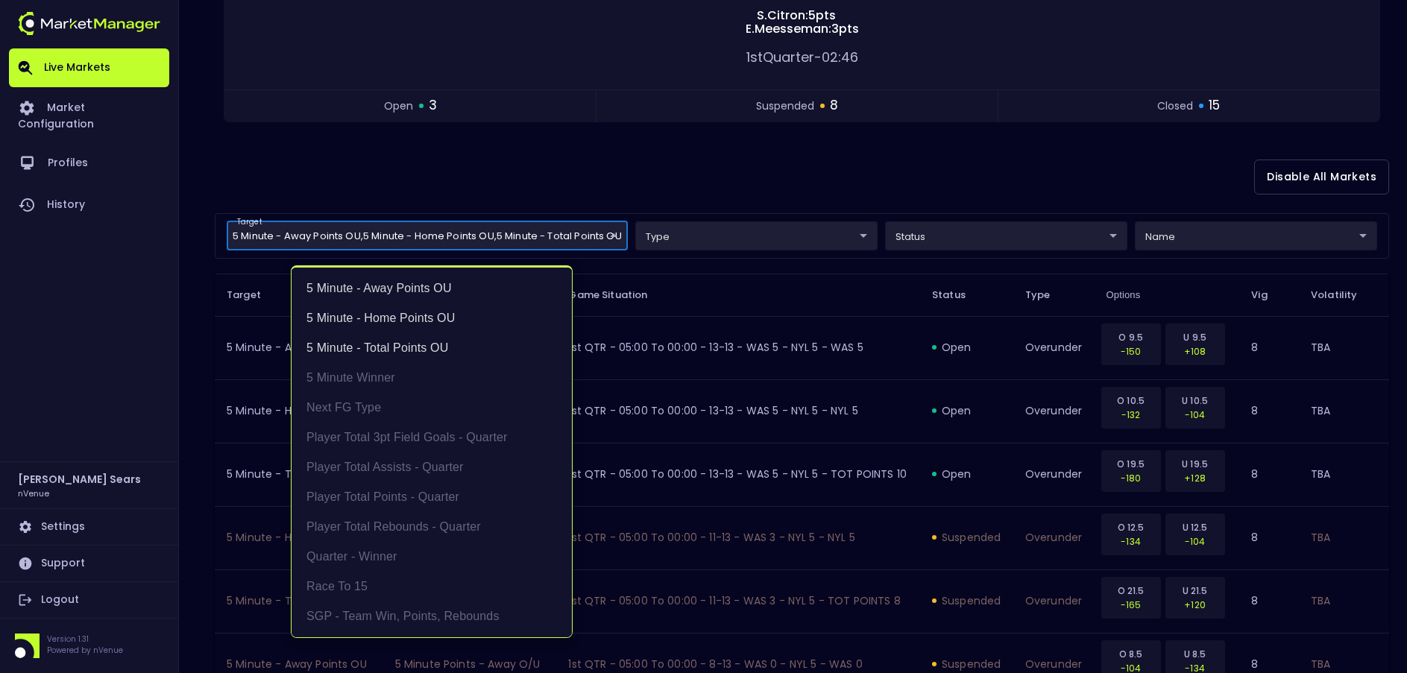
click at [1119, 237] on div at bounding box center [703, 336] width 1407 height 673
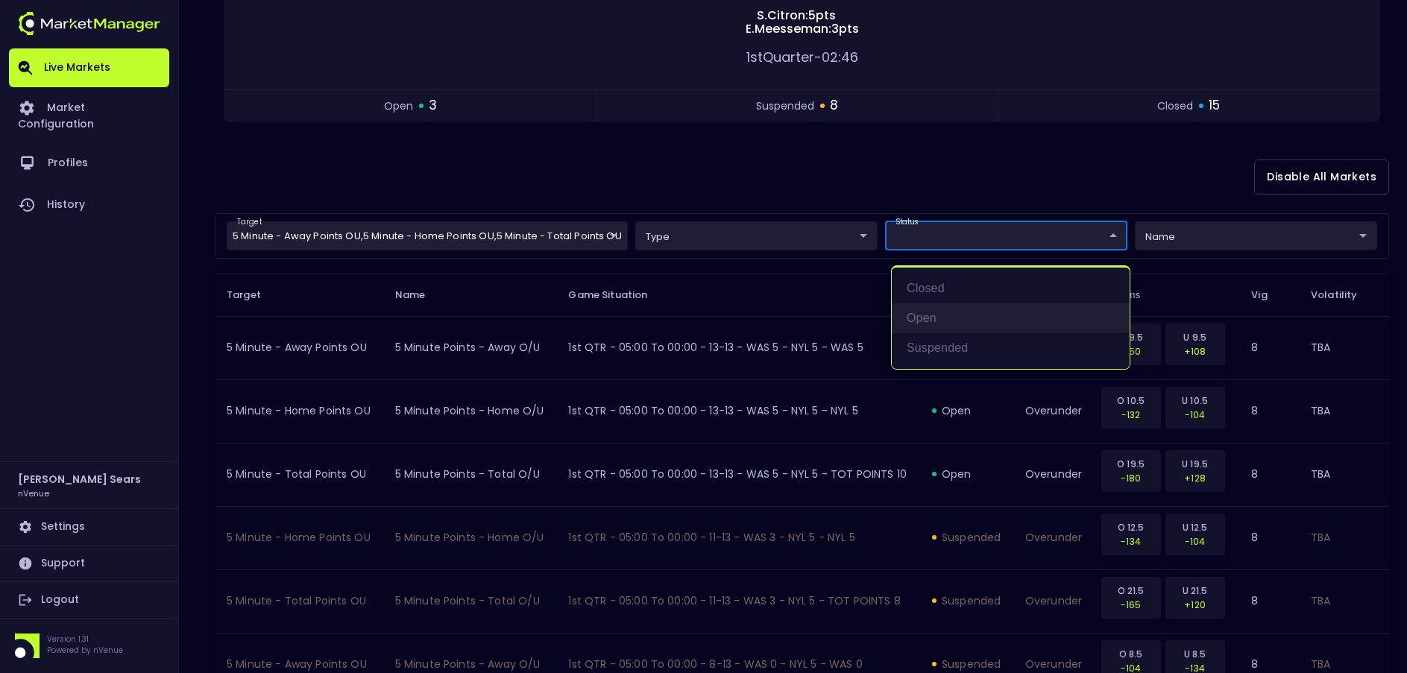
click at [927, 310] on li "open" at bounding box center [1011, 319] width 238 height 30
type input "open"
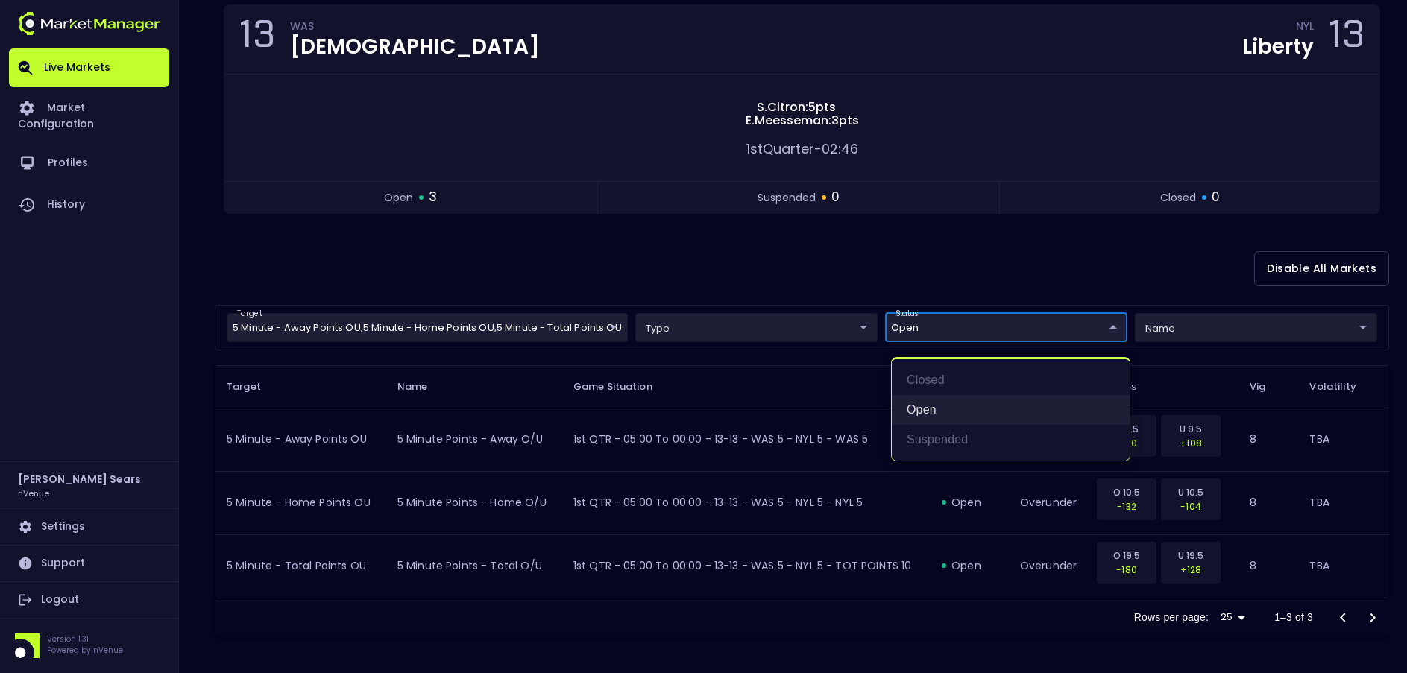
scroll to position [149, 0]
click at [914, 263] on div at bounding box center [703, 336] width 1407 height 673
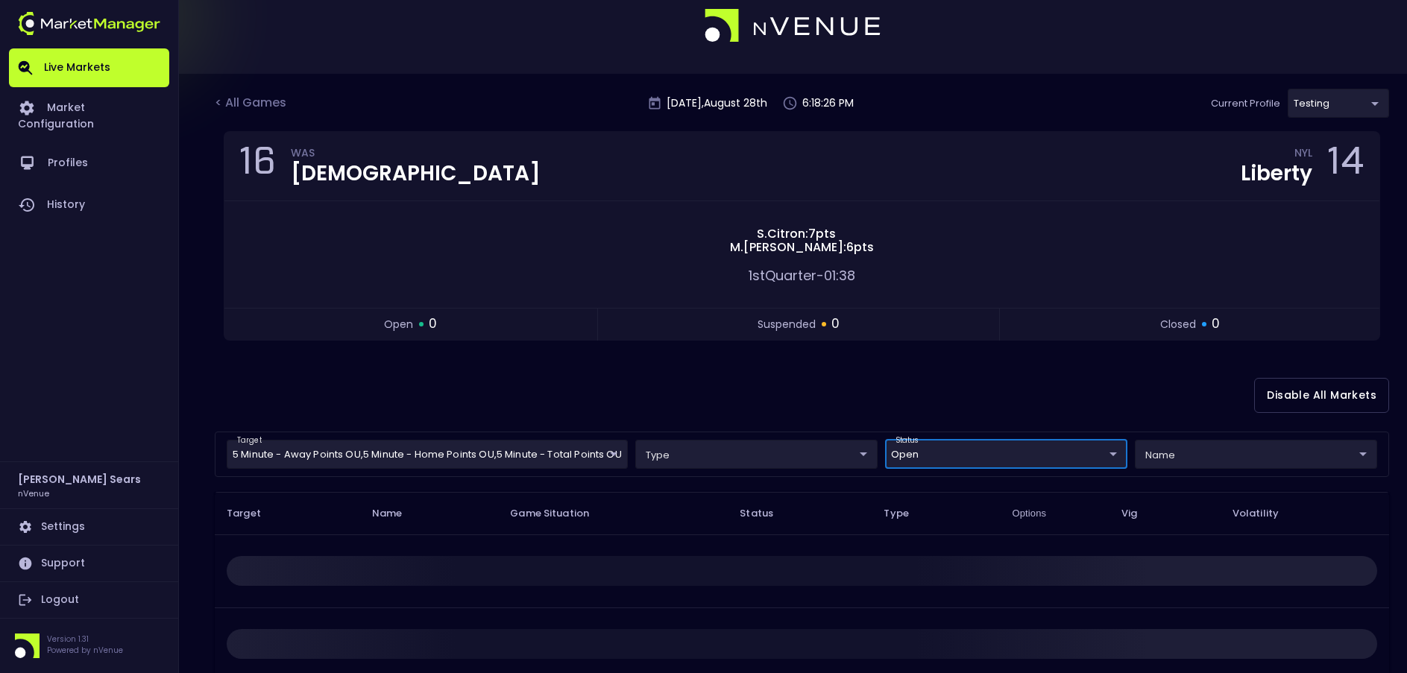
scroll to position [0, 0]
